Goal: Answer question/provide support: Share knowledge or assist other users

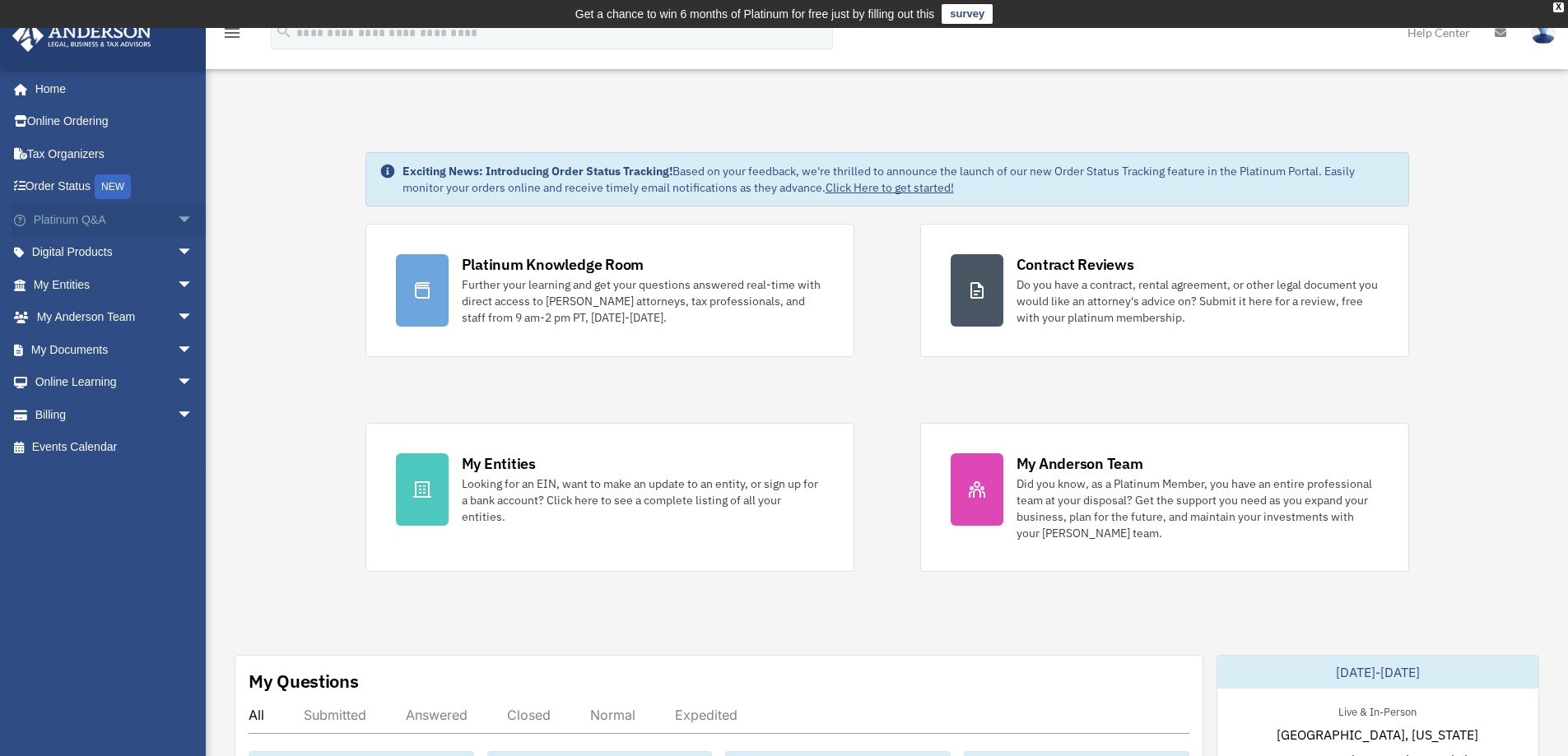
click at [75, 222] on link "Platinum Q&A arrow_drop_down" at bounding box center [115, 220] width 206 height 33
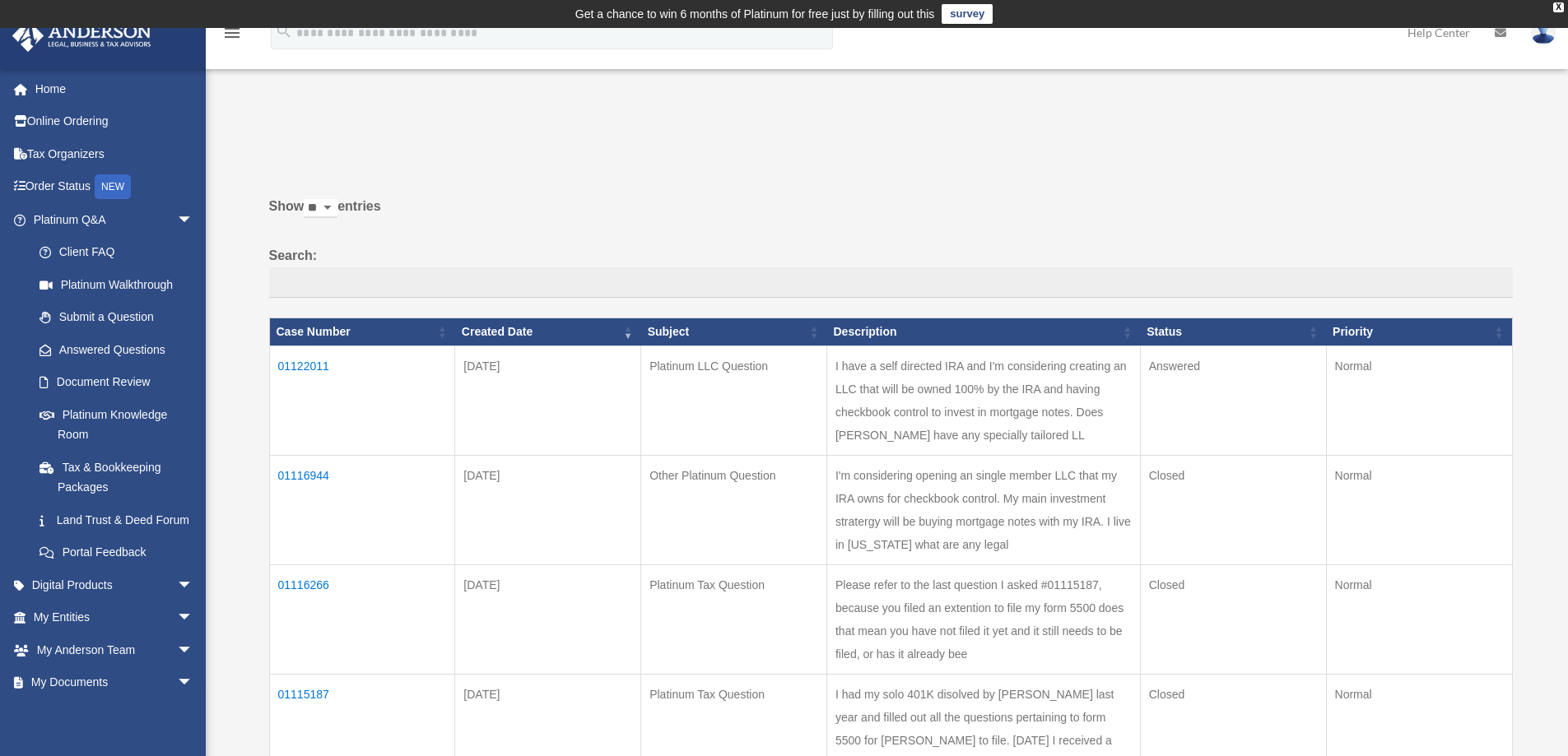
click at [295, 338] on th "Case Number" at bounding box center [362, 332] width 186 height 28
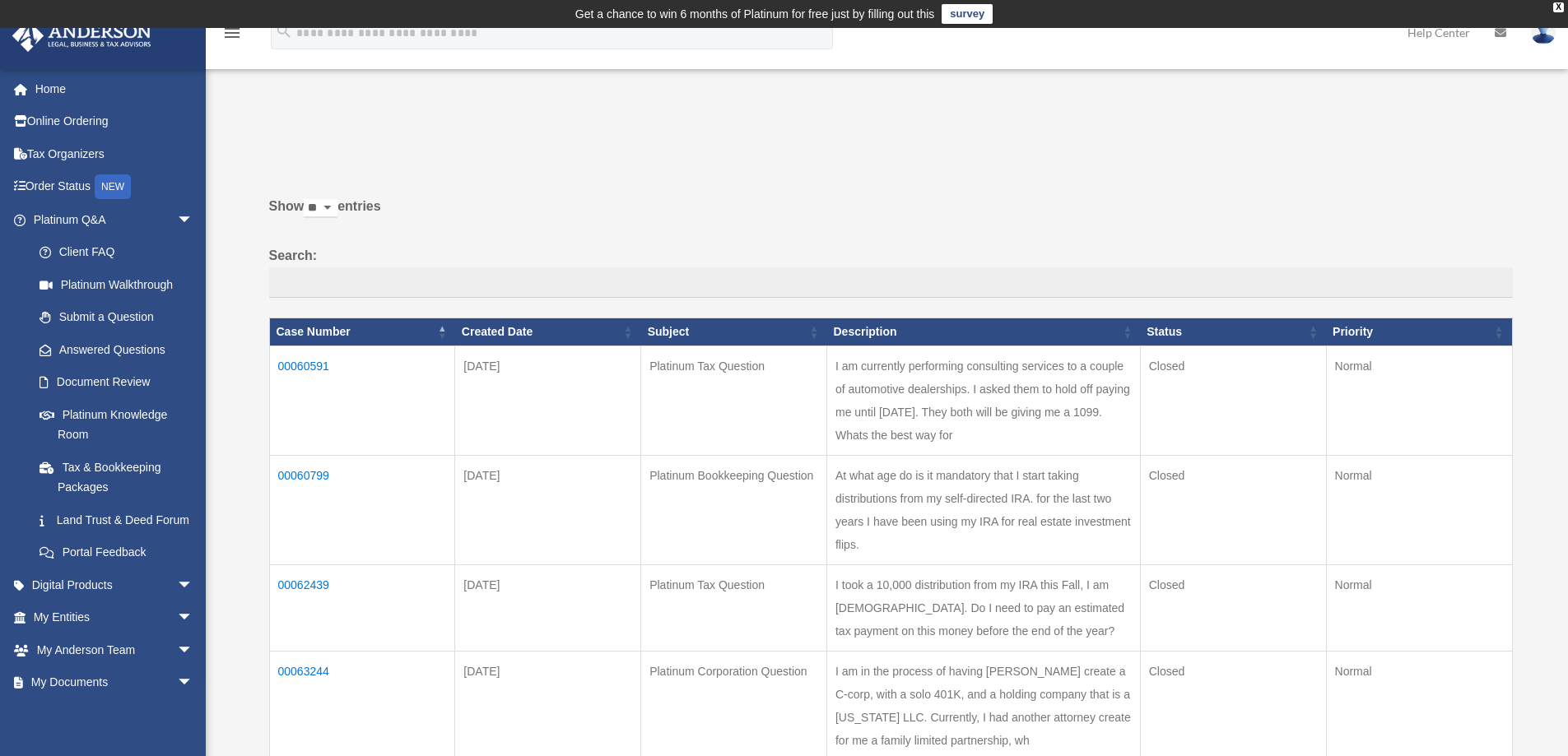
drag, startPoint x: 296, startPoint y: 345, endPoint x: 288, endPoint y: 368, distance: 24.4
click at [288, 368] on td "00060591" at bounding box center [362, 400] width 186 height 109
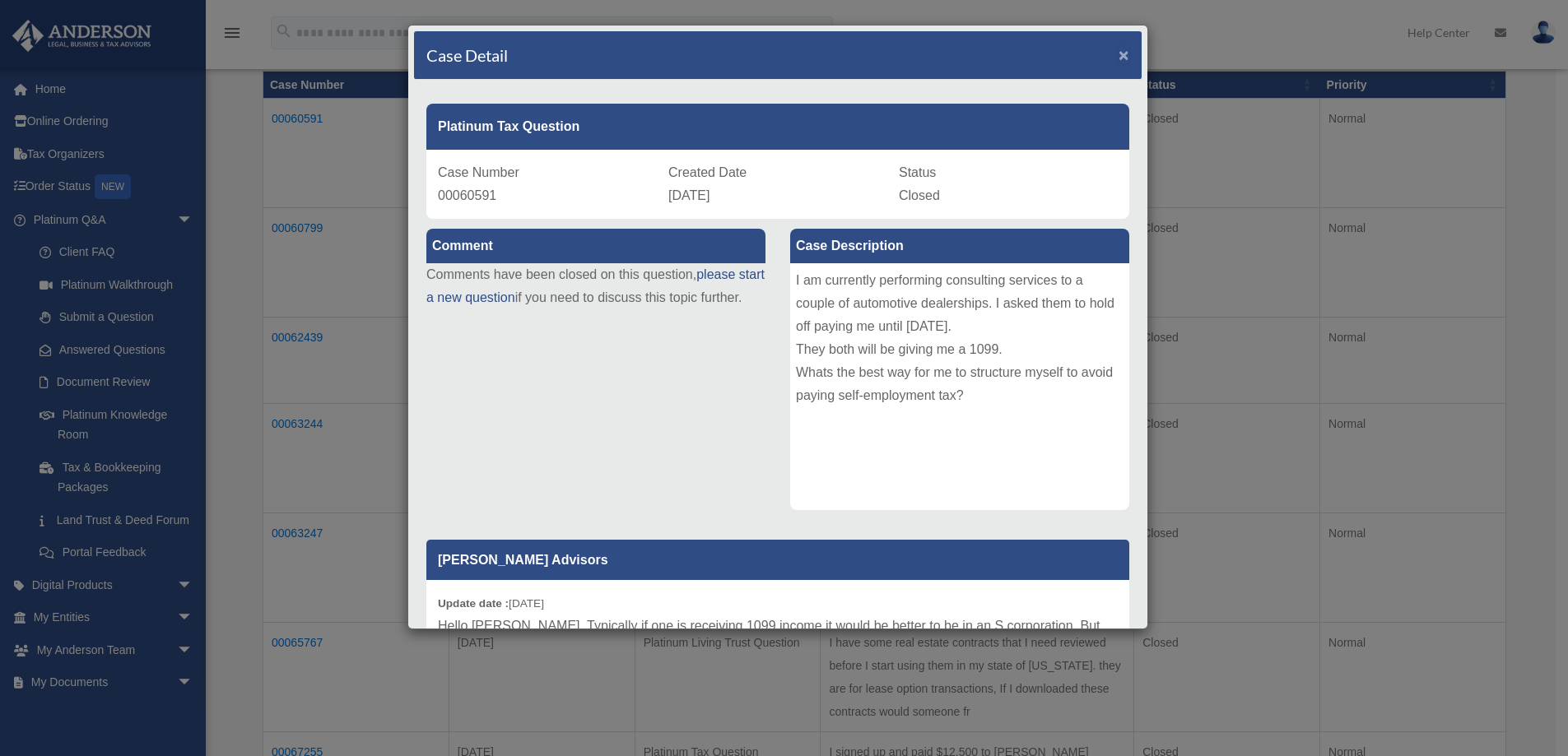
click at [1118, 53] on span "×" at bounding box center [1124, 54] width 11 height 19
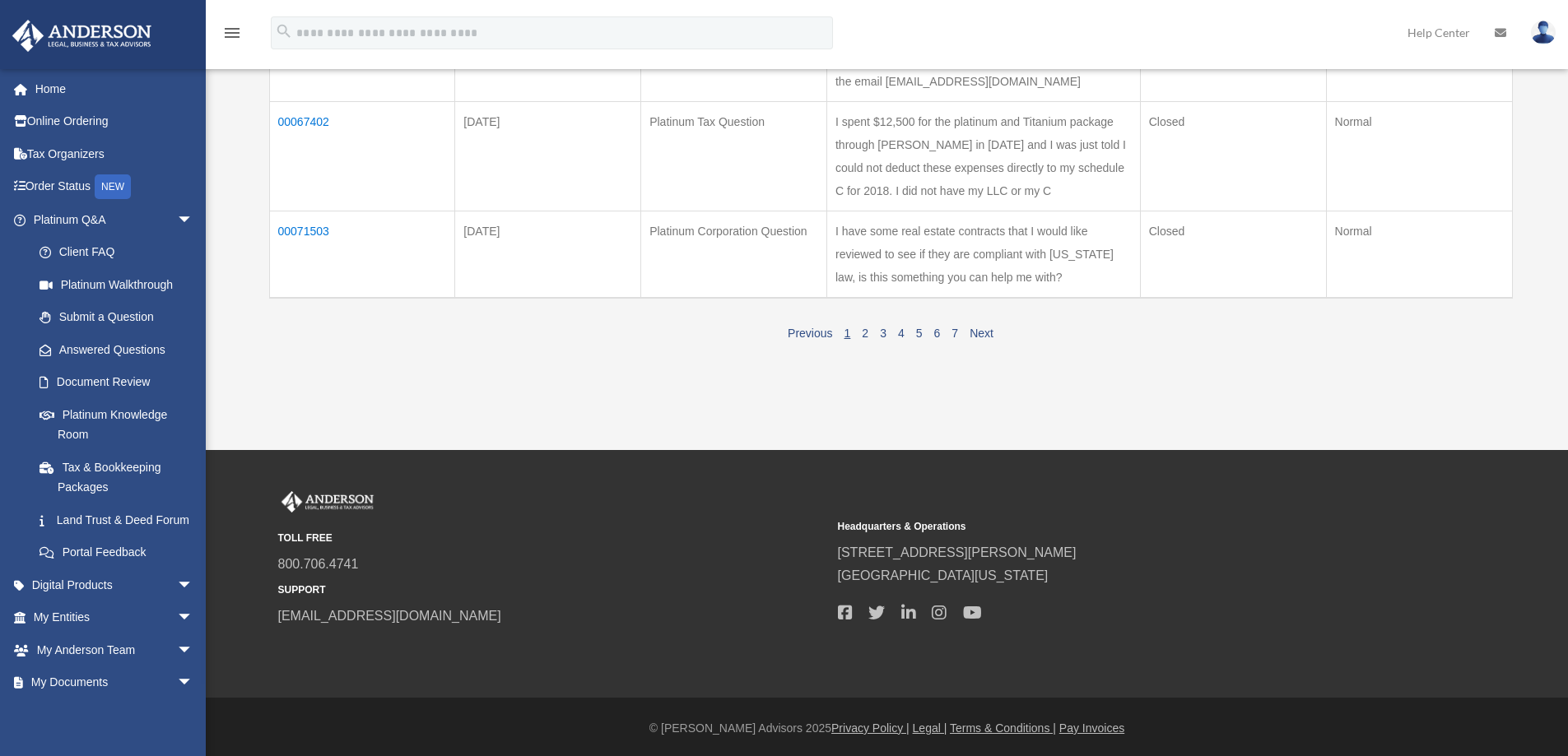
scroll to position [1075, 0]
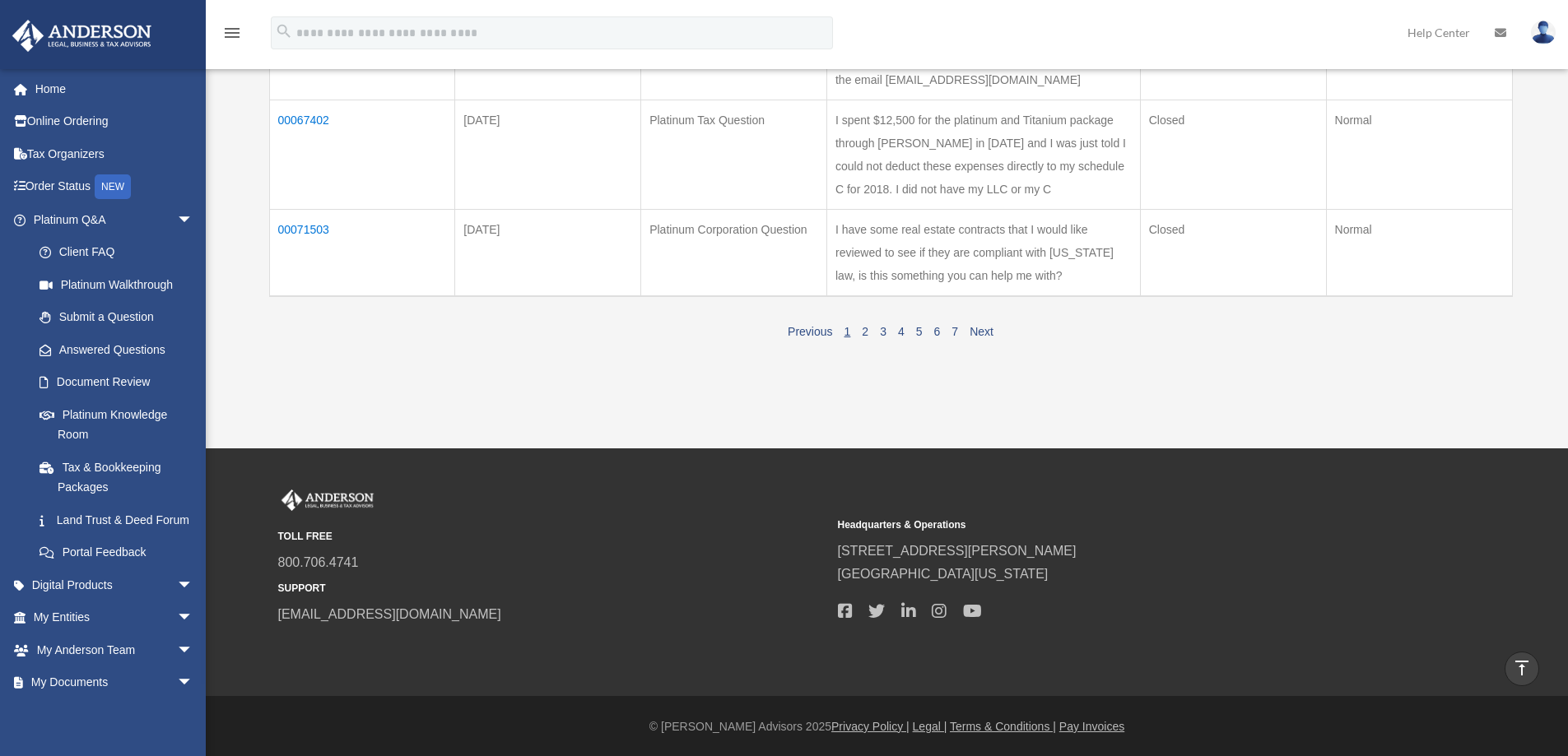
click at [846, 331] on link "1" at bounding box center [847, 331] width 6 height 13
click at [954, 334] on link "7" at bounding box center [954, 331] width 6 height 13
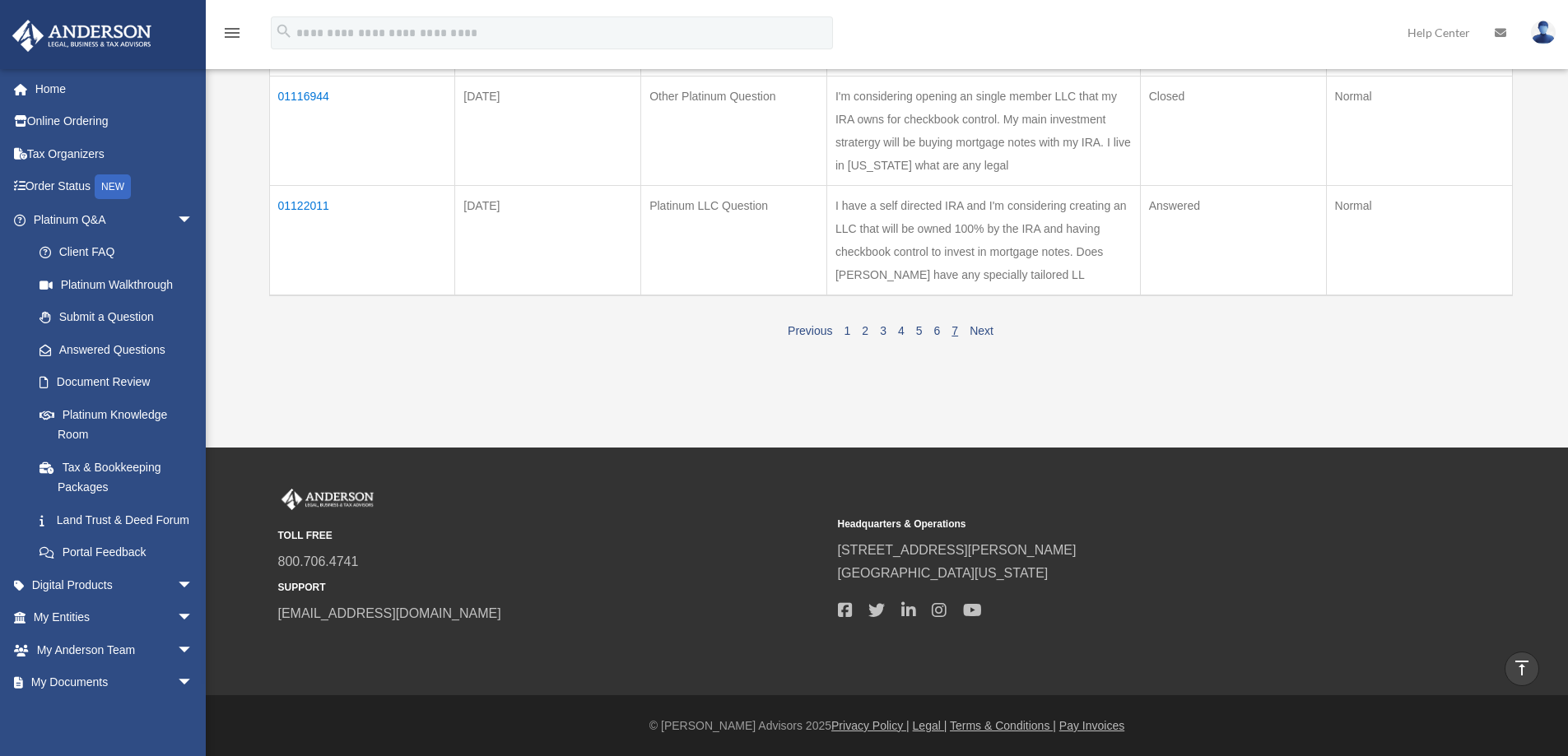
scroll to position [706, 0]
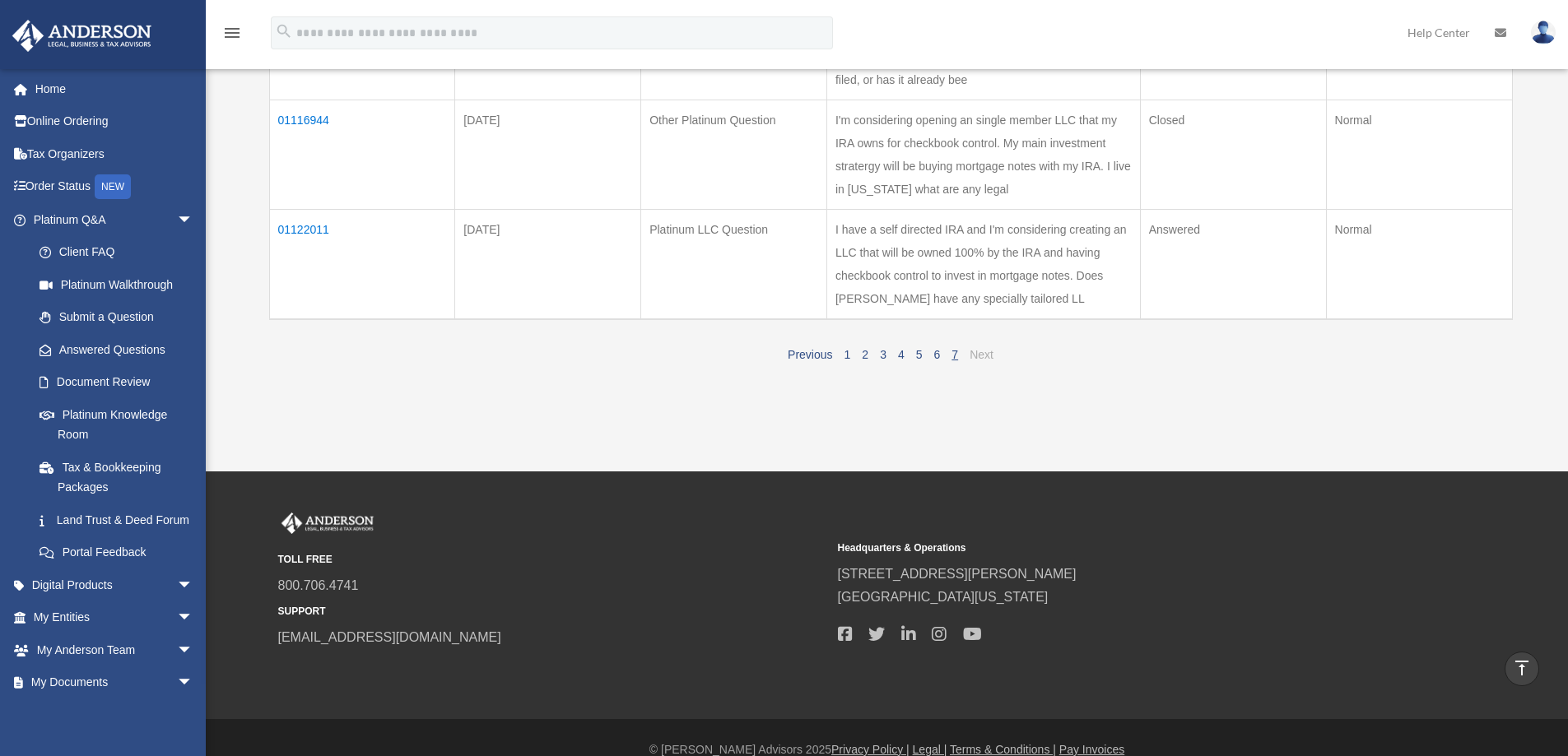
click at [977, 348] on link "Next" at bounding box center [982, 354] width 24 height 13
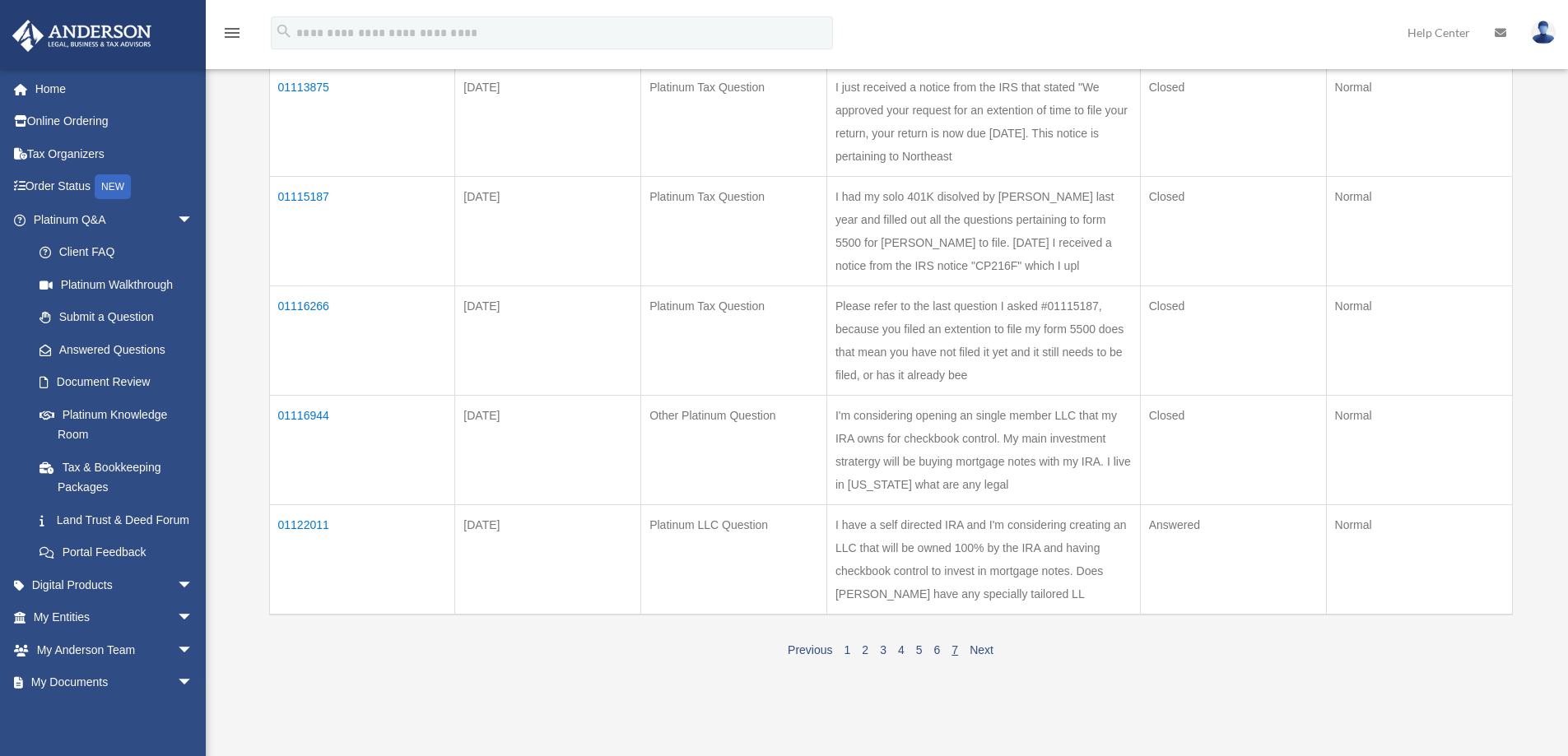
scroll to position [494, 0]
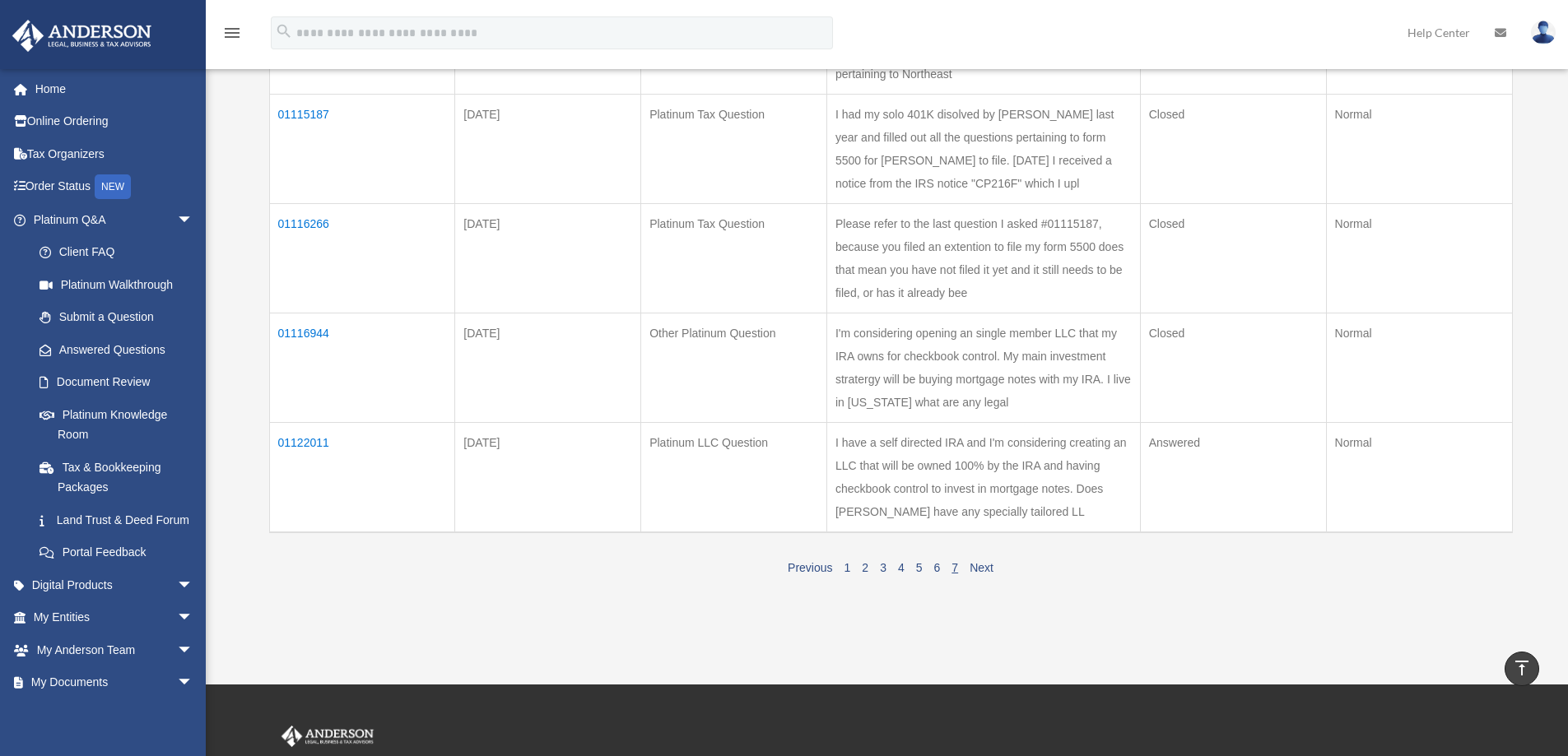
click at [293, 422] on td "01122011" at bounding box center [362, 477] width 186 height 110
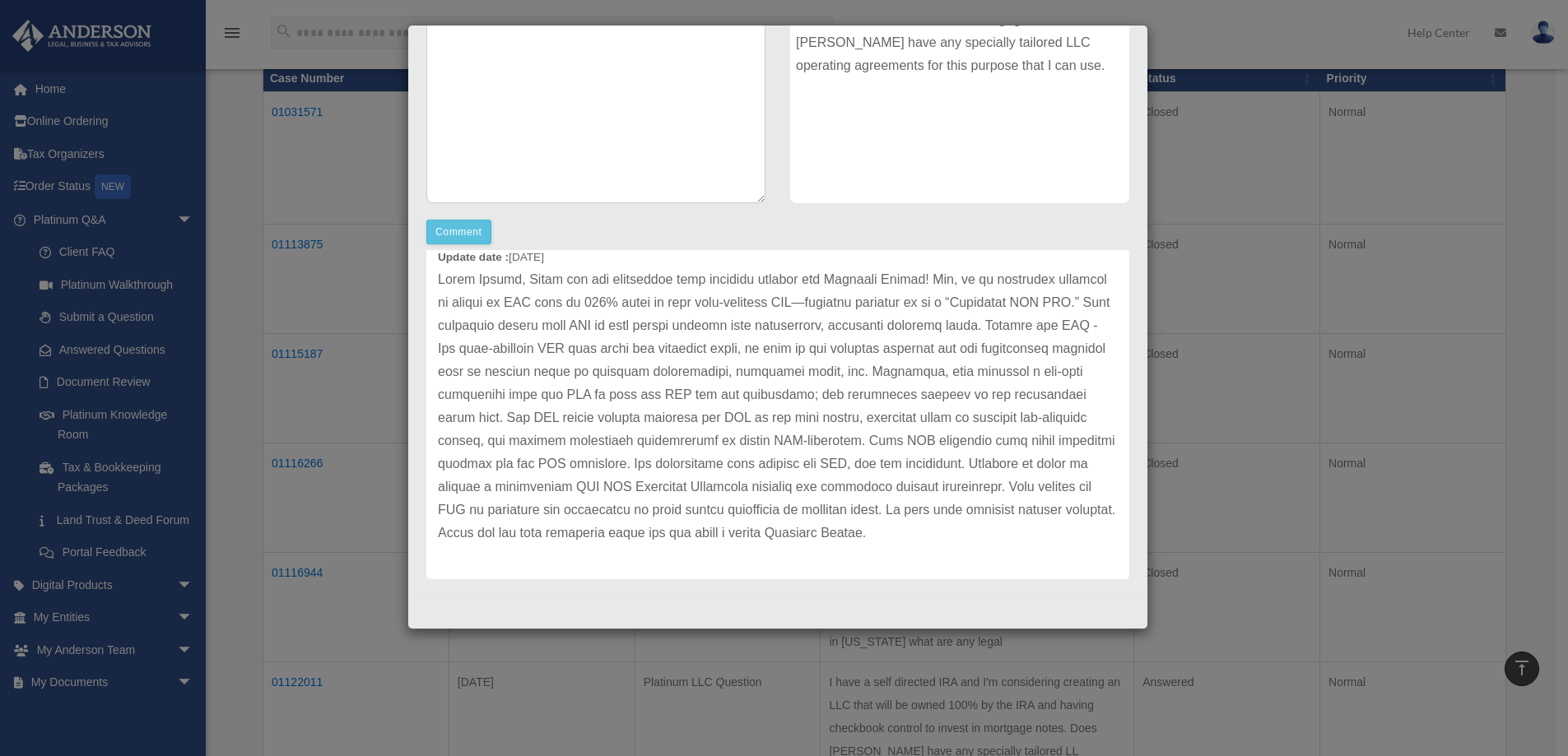
scroll to position [246, 0]
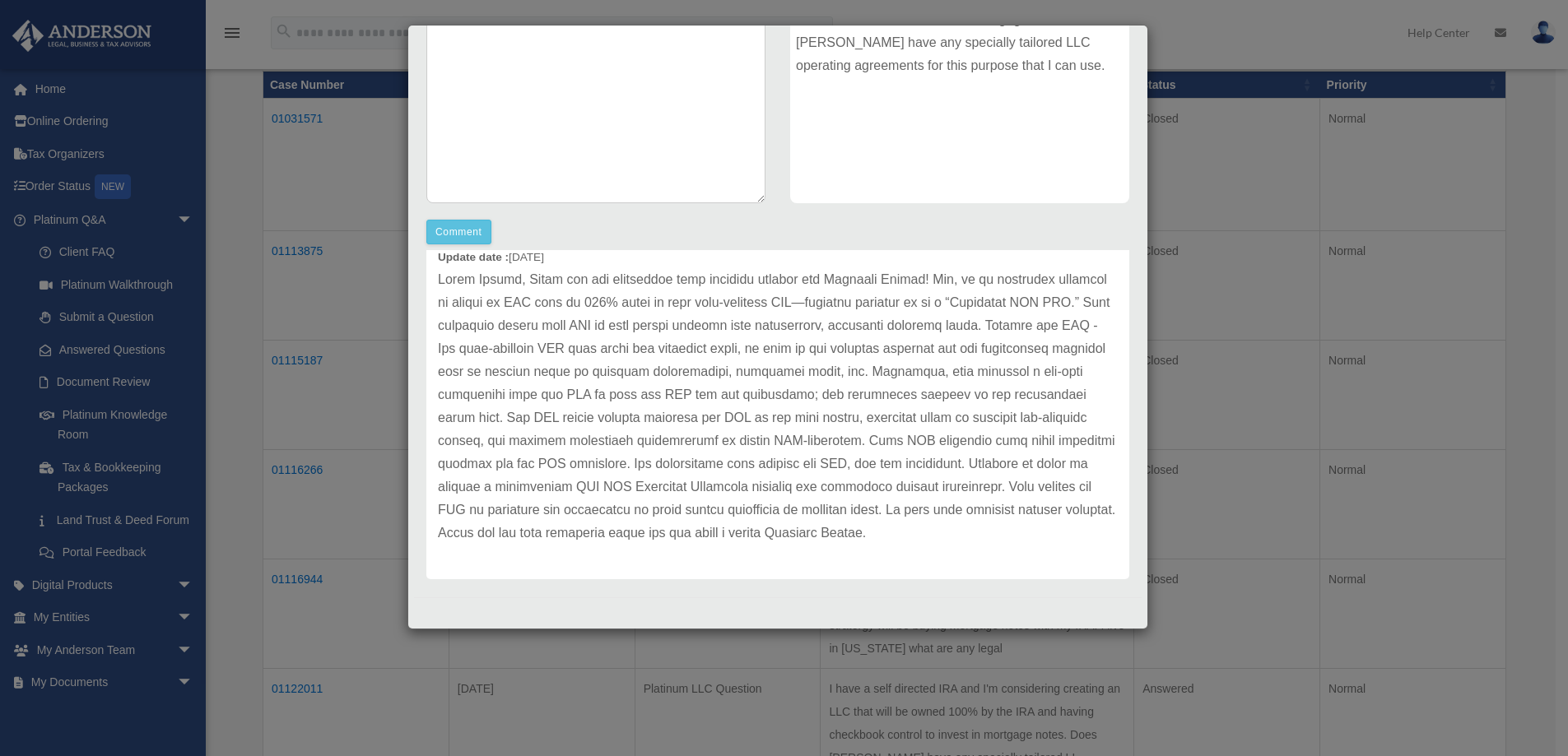
click at [317, 152] on div "Case Detail × Platinum LLC Question Case Number 01122011 Created Date [DATE] St…" at bounding box center [784, 378] width 1568 height 756
